Goal: Task Accomplishment & Management: Manage account settings

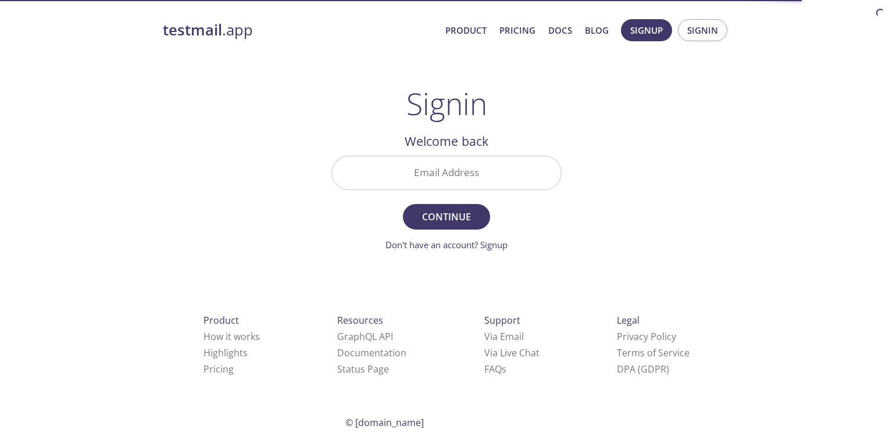
click at [479, 177] on input "Email Address" at bounding box center [446, 172] width 229 height 33
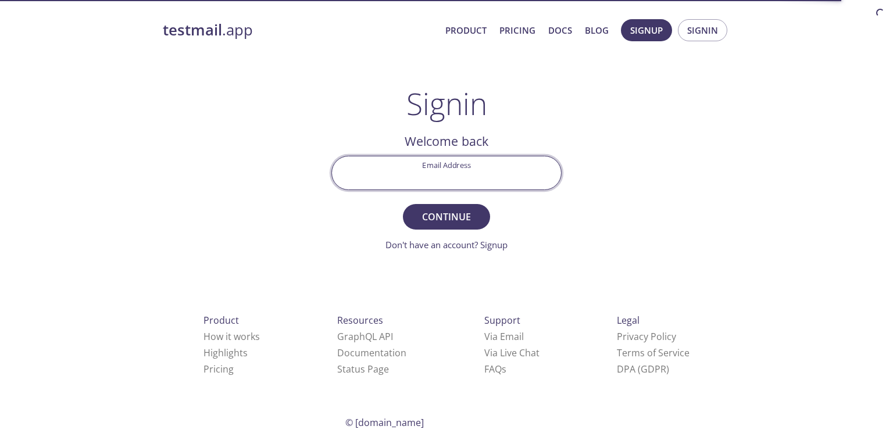
type input "[EMAIL_ADDRESS][DOMAIN_NAME]"
click at [403, 204] on button "Continue" at bounding box center [446, 217] width 87 height 26
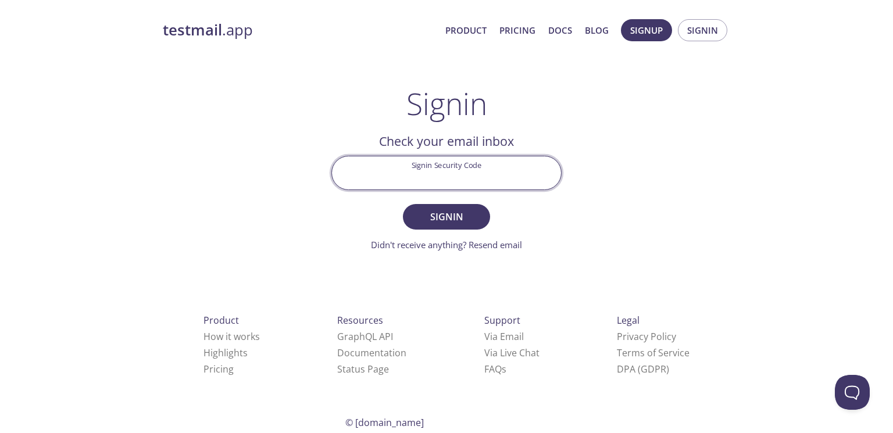
click at [504, 162] on input "Signin Security Code" at bounding box center [446, 172] width 229 height 33
paste input "3JX51KE"
type input "3JX51KE"
click at [403, 204] on button "Signin" at bounding box center [446, 217] width 87 height 26
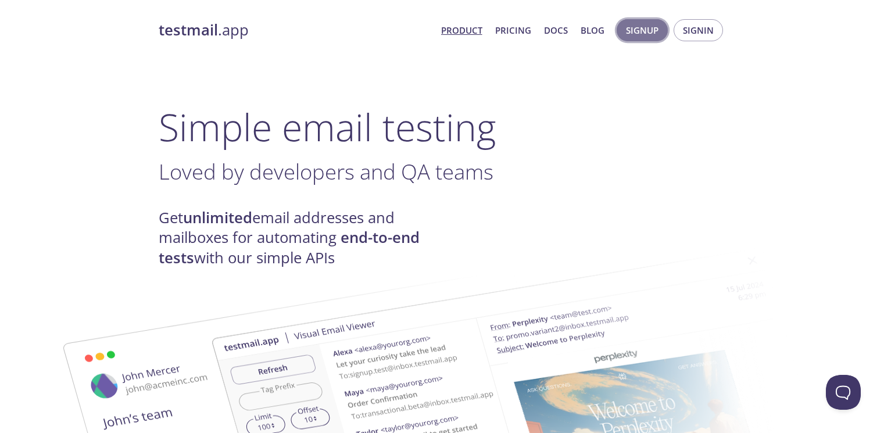
click at [642, 30] on span "Signup" at bounding box center [642, 30] width 33 height 15
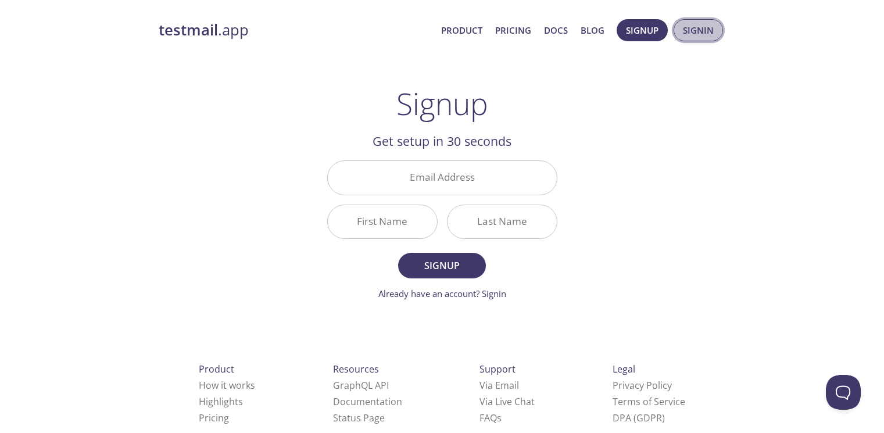
click at [690, 37] on span "Signin" at bounding box center [698, 30] width 31 height 15
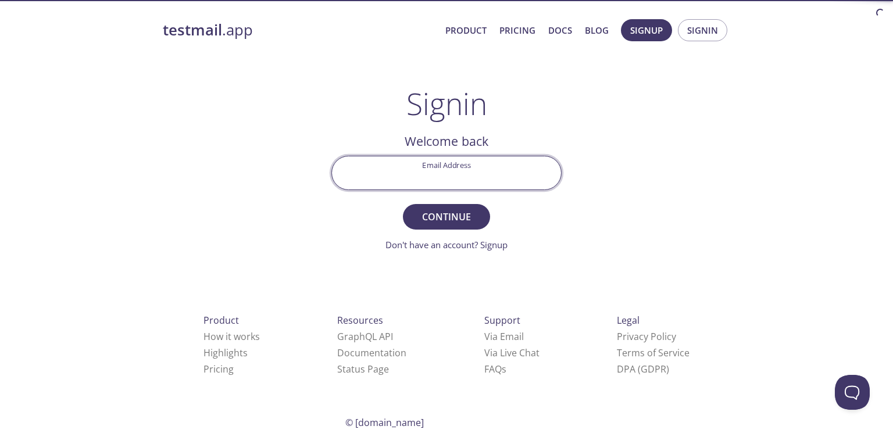
click at [478, 178] on input "Email Address" at bounding box center [446, 172] width 229 height 33
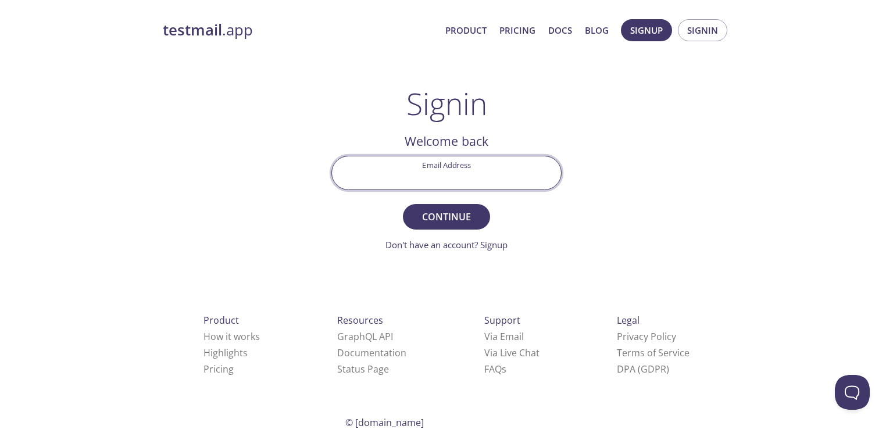
type input "[EMAIL_ADDRESS][DOMAIN_NAME]"
click at [464, 210] on span "Continue" at bounding box center [446, 217] width 62 height 16
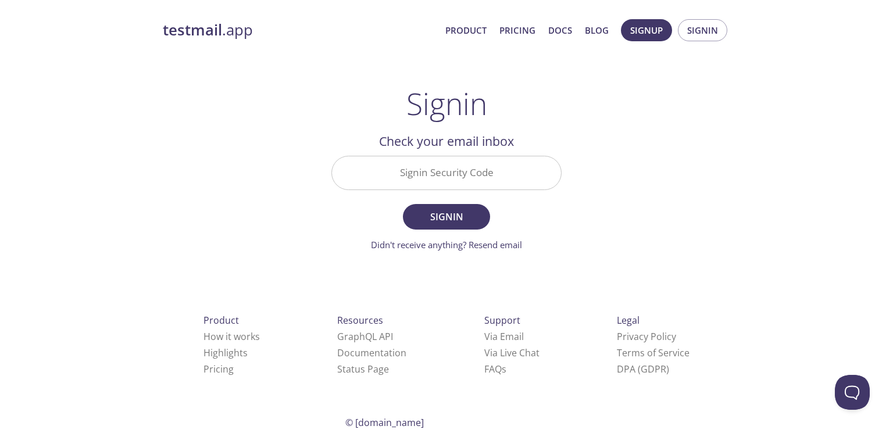
paste input "S6JXZ6S"
click at [506, 166] on input "S6JXZ6S" at bounding box center [446, 172] width 229 height 33
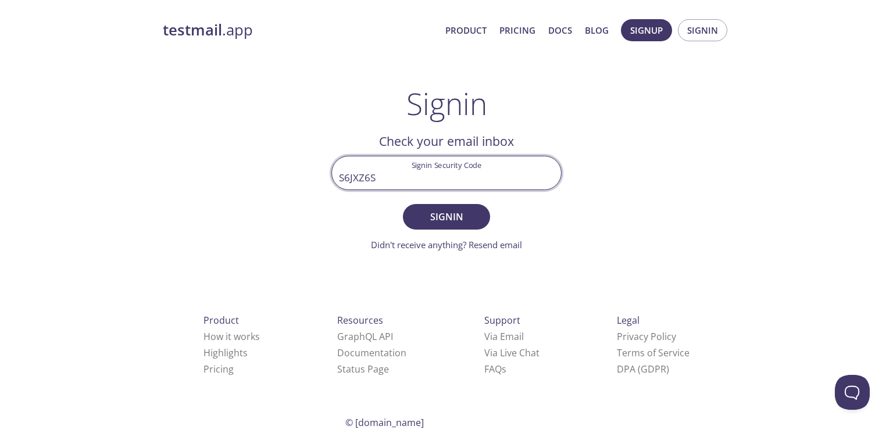
type input "S6JXZ6S"
click at [403, 204] on button "Signin" at bounding box center [446, 217] width 87 height 26
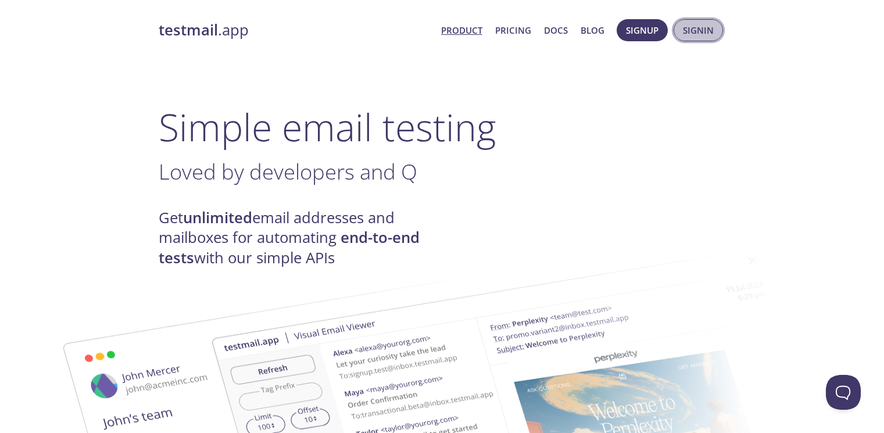
click at [711, 33] on span "Signin" at bounding box center [698, 30] width 31 height 15
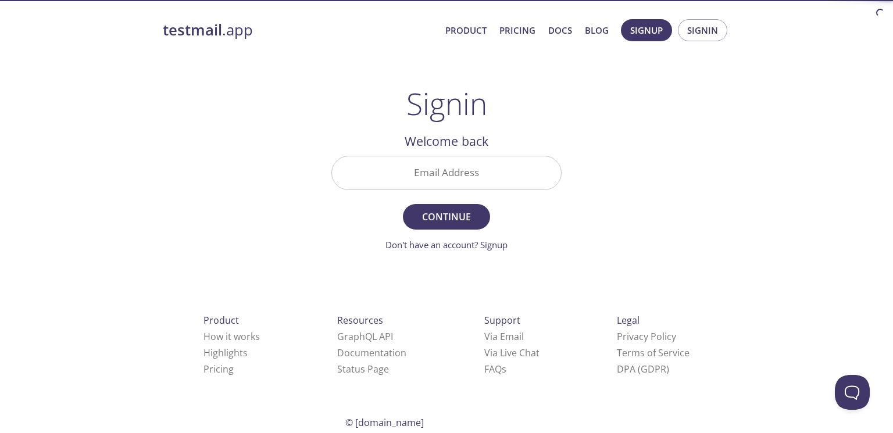
click at [577, 145] on div "testmail .app Product Pricing Docs Blog Signup Signin Signin Welcome back Email…" at bounding box center [446, 254] width 595 height 485
